Goal: Navigation & Orientation: Find specific page/section

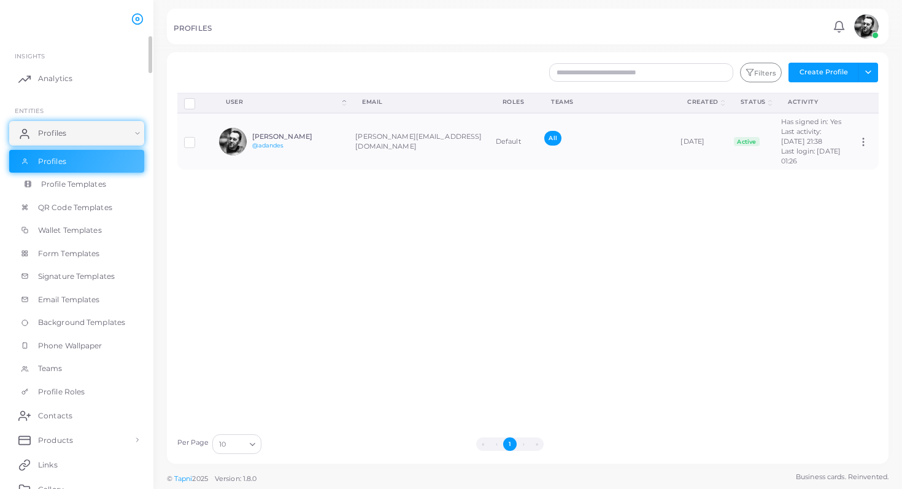
click at [66, 189] on link "Profile Templates" at bounding box center [76, 184] width 135 height 23
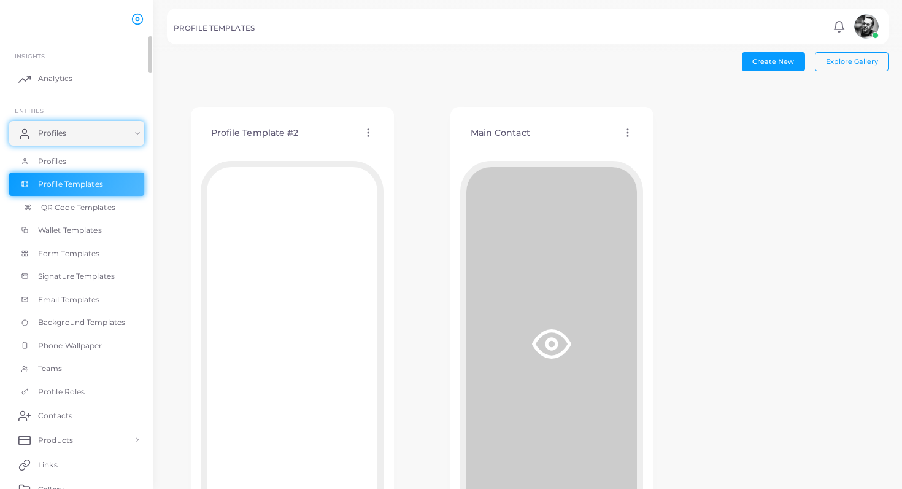
click at [70, 202] on span "QR Code Templates" at bounding box center [78, 207] width 74 height 11
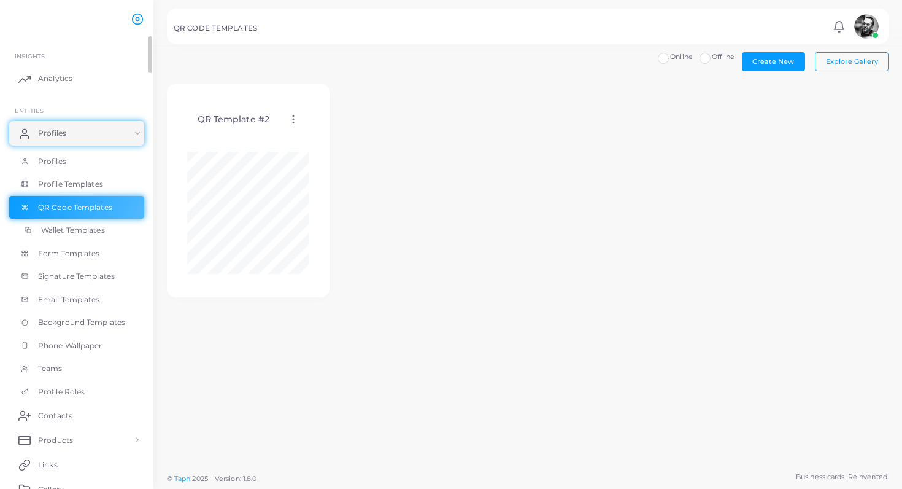
click at [71, 227] on span "Wallet Templates" at bounding box center [73, 230] width 64 height 11
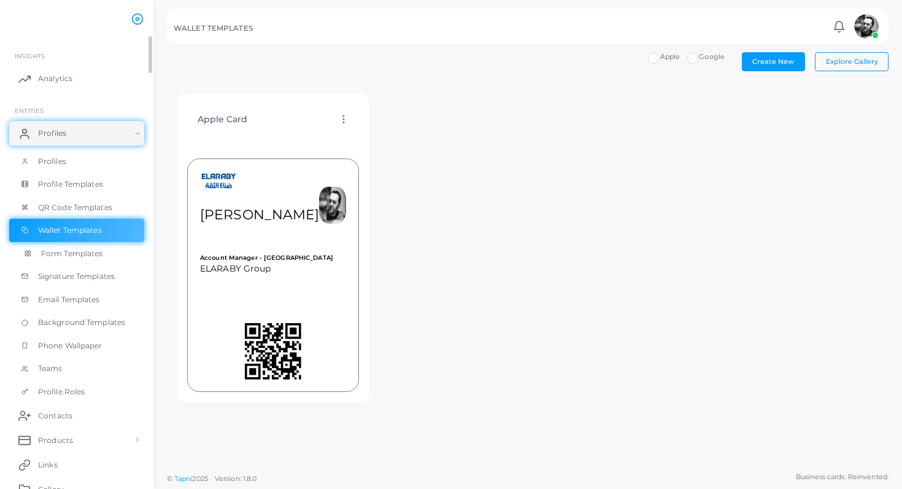
click at [80, 257] on link "Form Templates" at bounding box center [76, 253] width 135 height 23
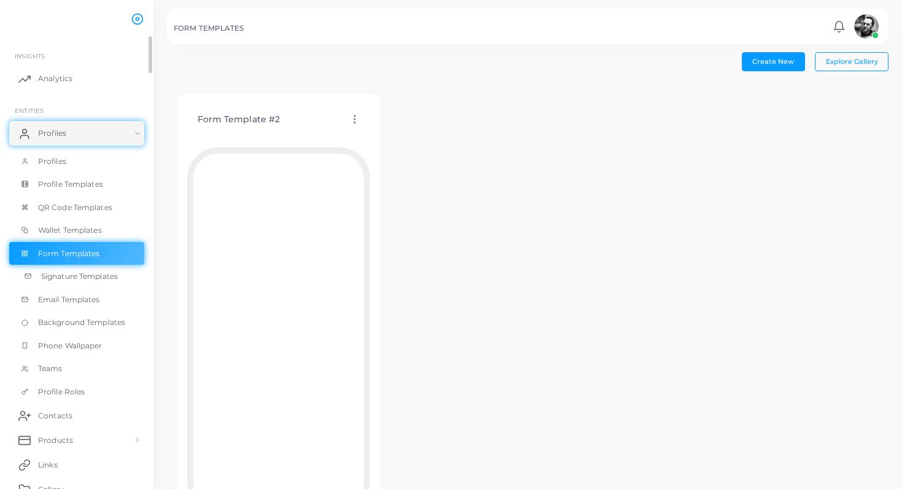
click at [79, 271] on span "Signature Templates" at bounding box center [79, 276] width 77 height 11
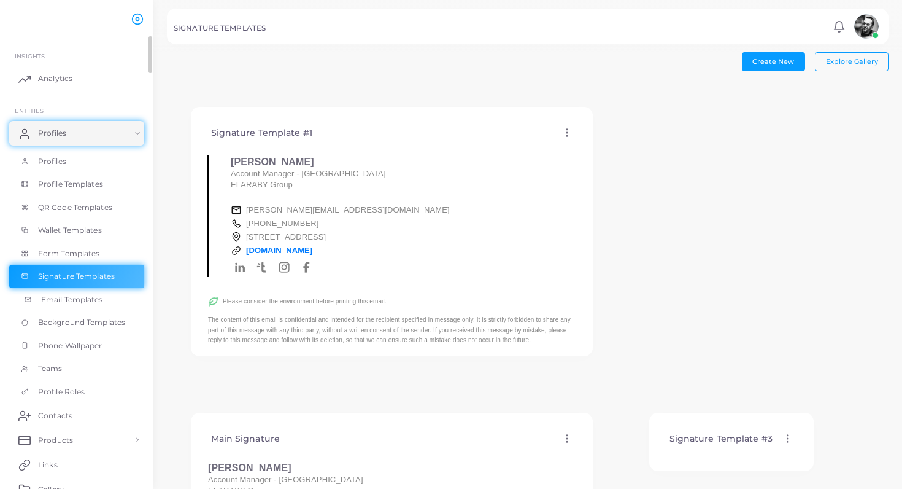
click at [84, 294] on span "Email Templates" at bounding box center [72, 299] width 62 height 11
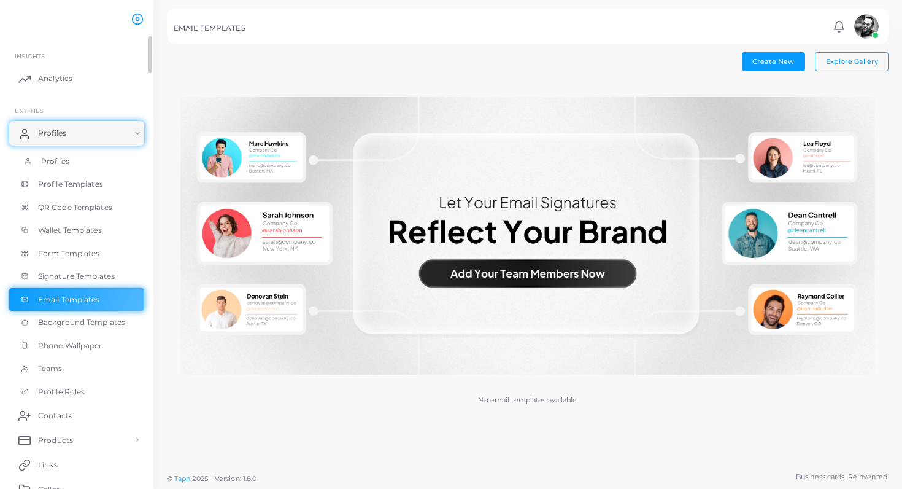
click at [53, 165] on link "Profiles" at bounding box center [76, 161] width 135 height 23
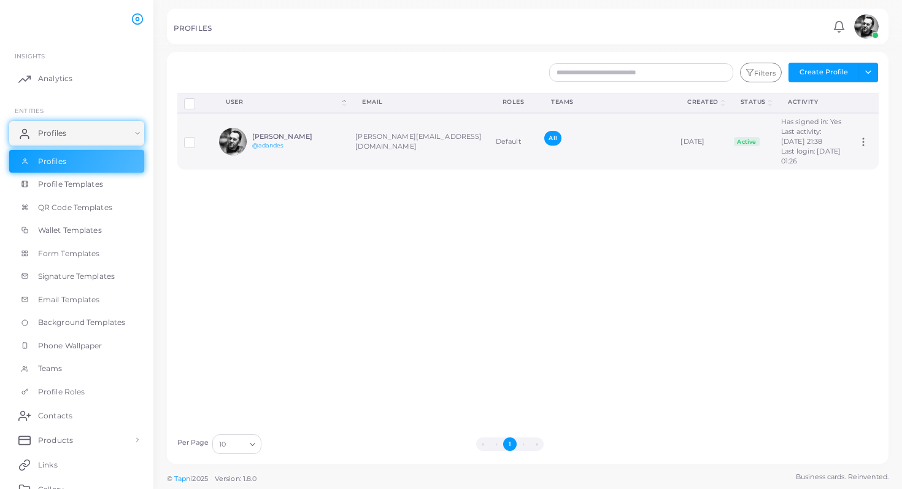
click at [260, 141] on h6 "[PERSON_NAME]" at bounding box center [297, 137] width 90 height 8
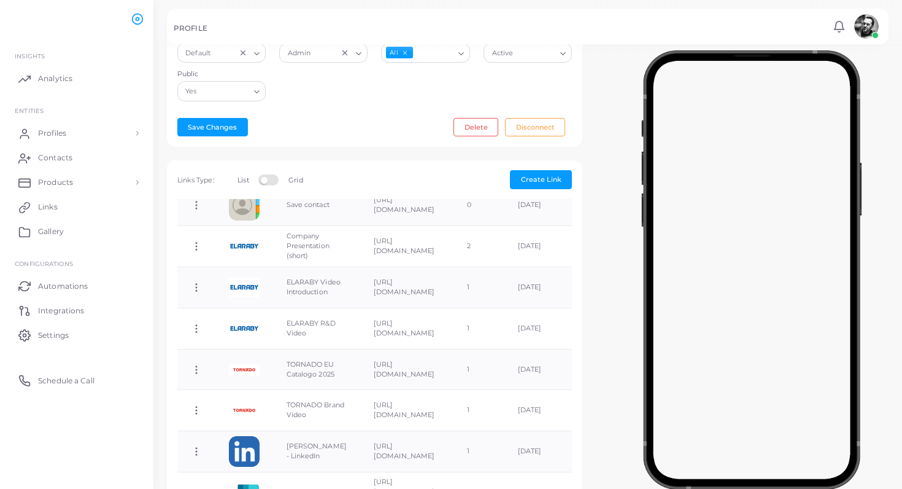
scroll to position [42, 0]
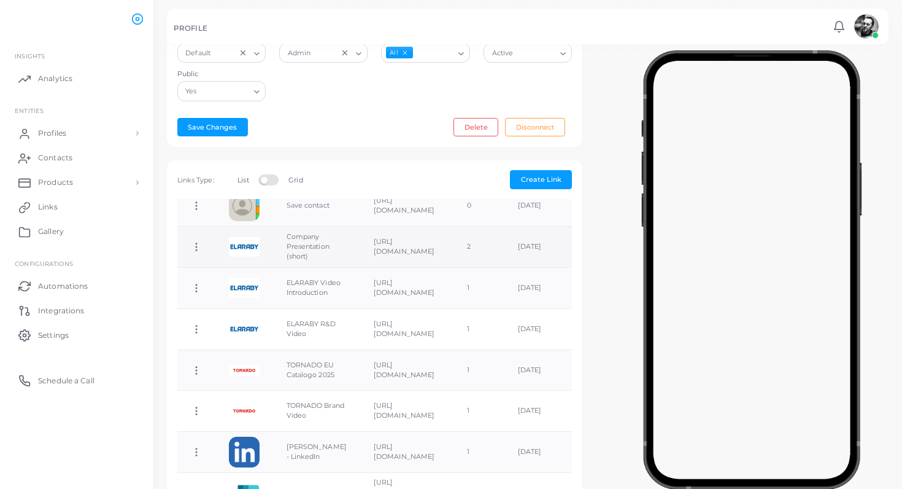
click at [403, 246] on td "[URL][DOMAIN_NAME]" at bounding box center [406, 247] width 93 height 41
click at [247, 249] on img at bounding box center [244, 246] width 31 height 31
click at [289, 247] on td "Company Presentation (short)" at bounding box center [316, 247] width 87 height 41
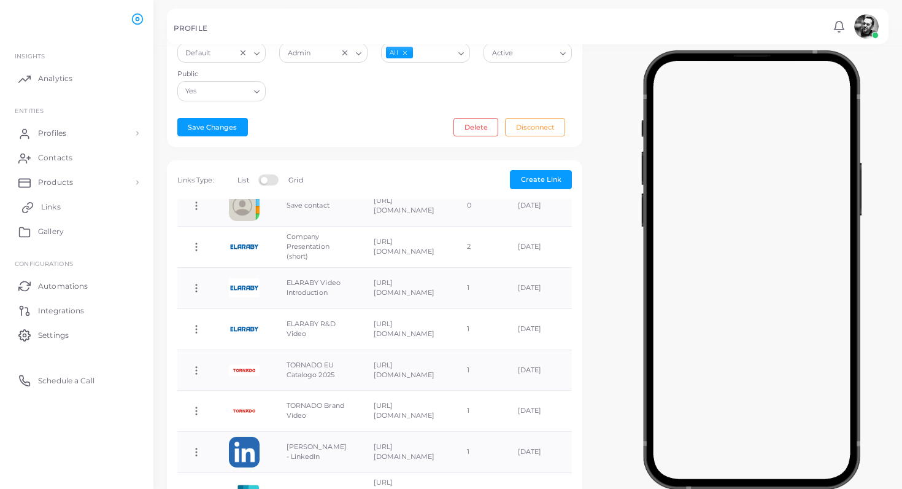
click at [53, 209] on span "Links" at bounding box center [51, 206] width 20 height 11
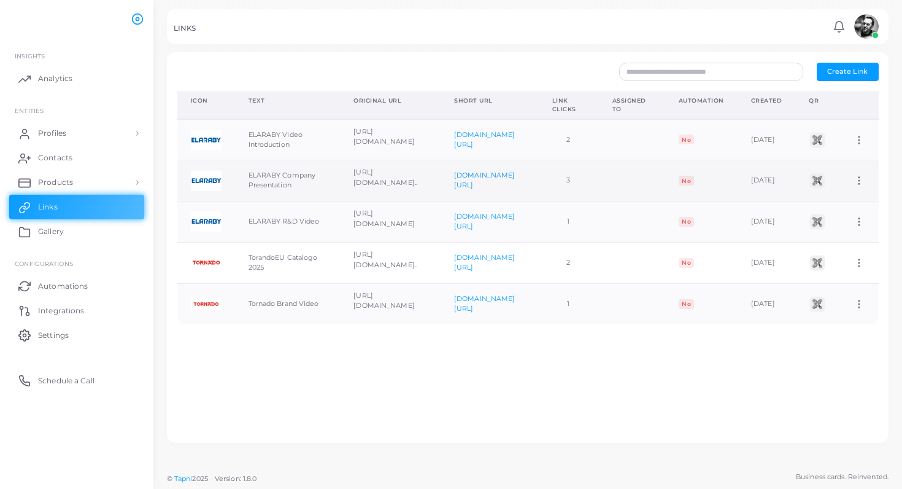
click at [515, 177] on link "[DOMAIN_NAME][URL]" at bounding box center [484, 180] width 61 height 18
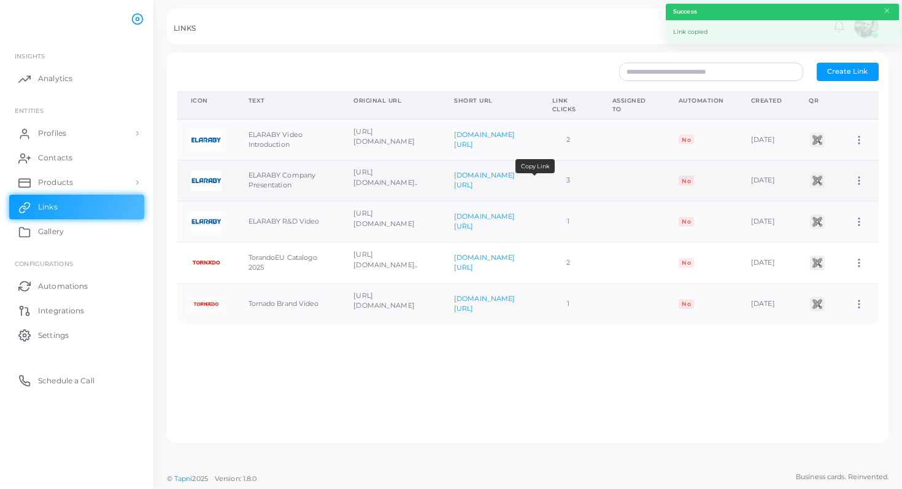
click at [519, 184] on div "[DOMAIN_NAME][URL]" at bounding box center [489, 181] width 71 height 20
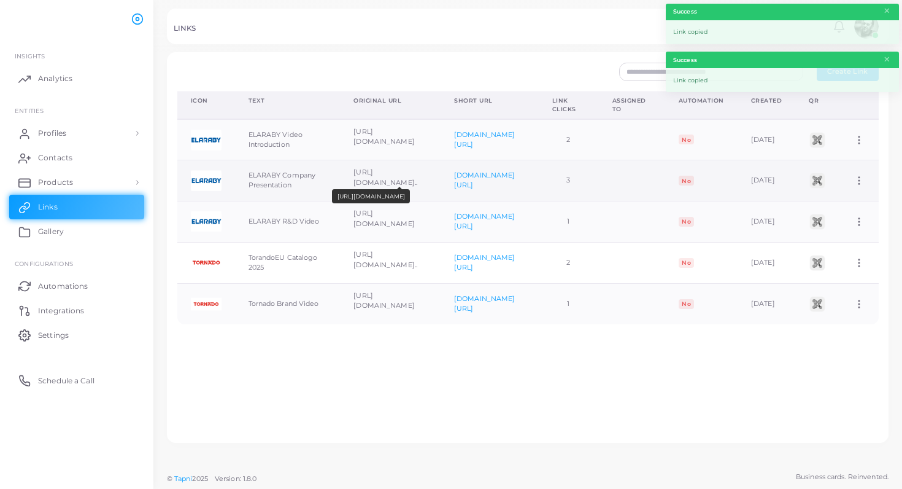
click at [382, 176] on p "[URL][DOMAIN_NAME].." at bounding box center [391, 177] width 74 height 20
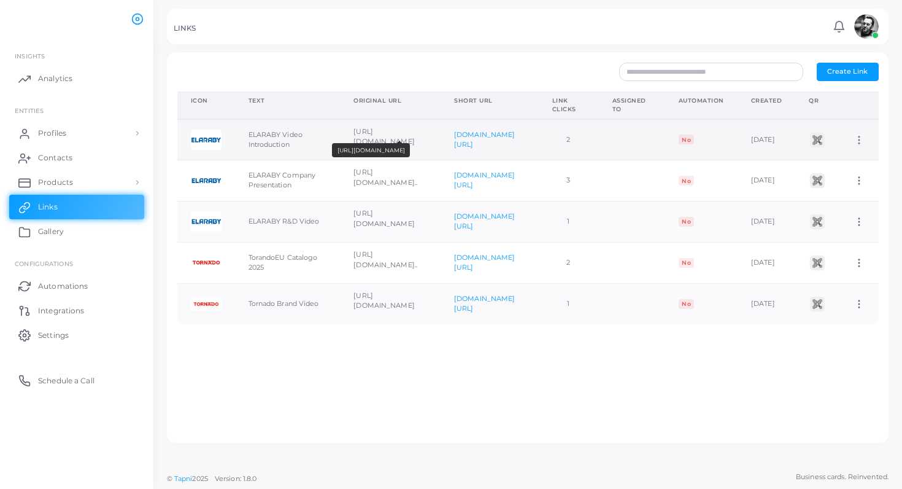
click at [387, 136] on p "[URL][DOMAIN_NAME]" at bounding box center [391, 136] width 74 height 20
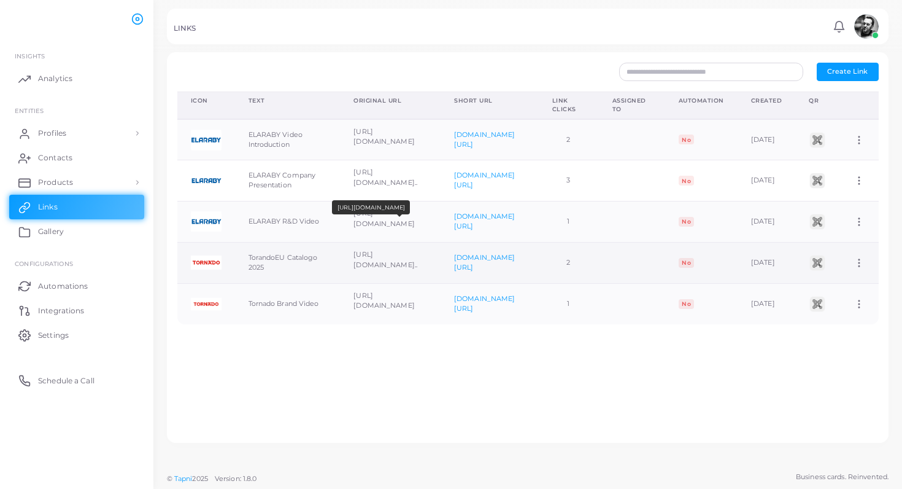
click at [375, 255] on p "[URL][DOMAIN_NAME].." at bounding box center [391, 259] width 74 height 20
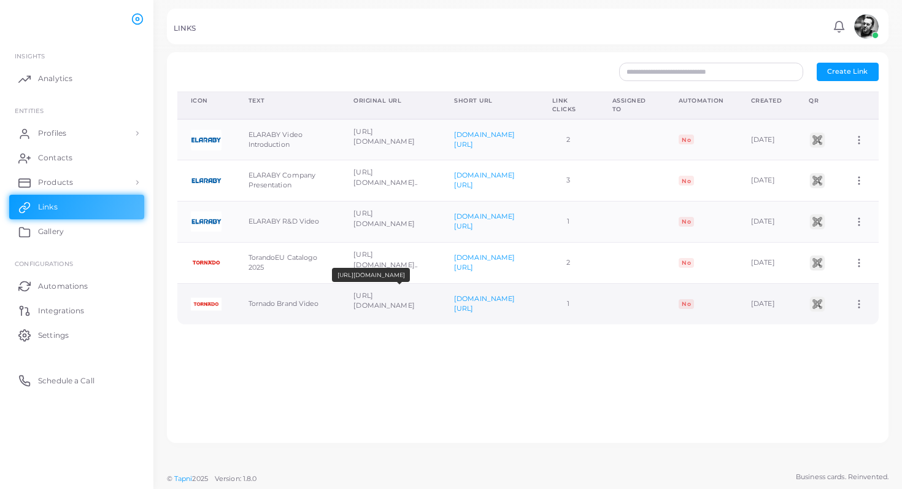
click at [354, 301] on p "[URL][DOMAIN_NAME]" at bounding box center [391, 300] width 74 height 20
